Goal: Transaction & Acquisition: Purchase product/service

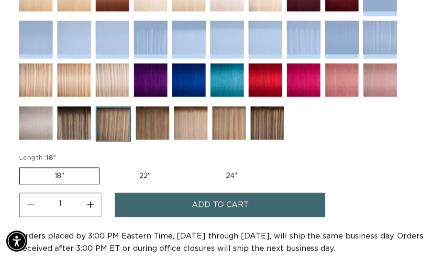
drag, startPoint x: 434, startPoint y: 50, endPoint x: 438, endPoint y: 61, distance: 12.3
click at [116, 142] on img at bounding box center [113, 124] width 35 height 35
